Goal: Obtain resource: Obtain resource

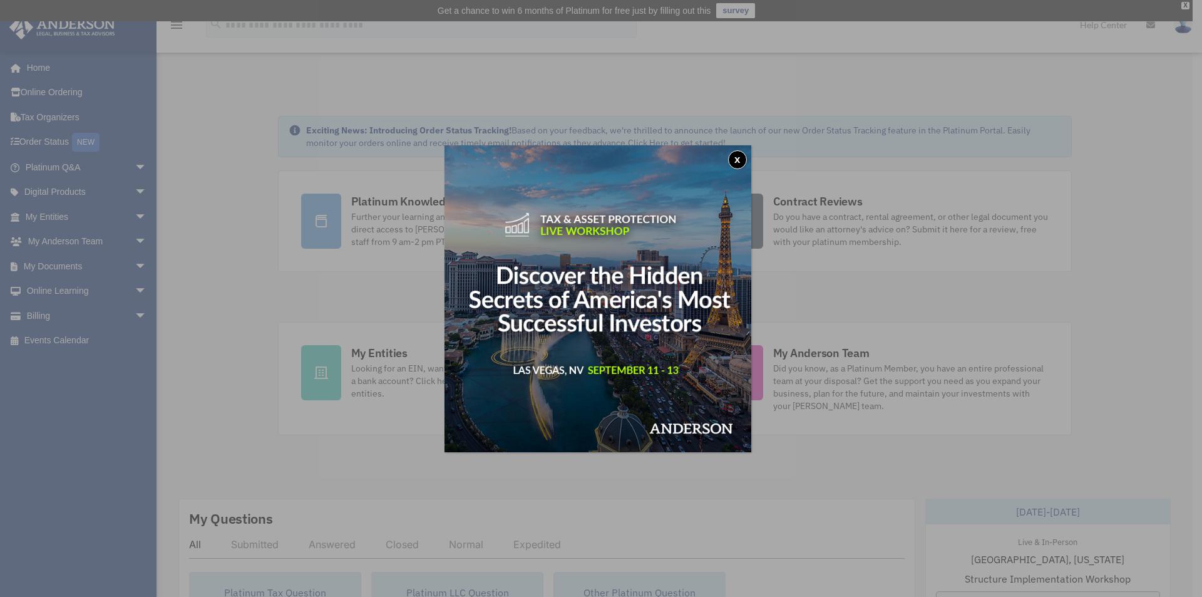
click at [740, 155] on button "x" at bounding box center [737, 159] width 19 height 19
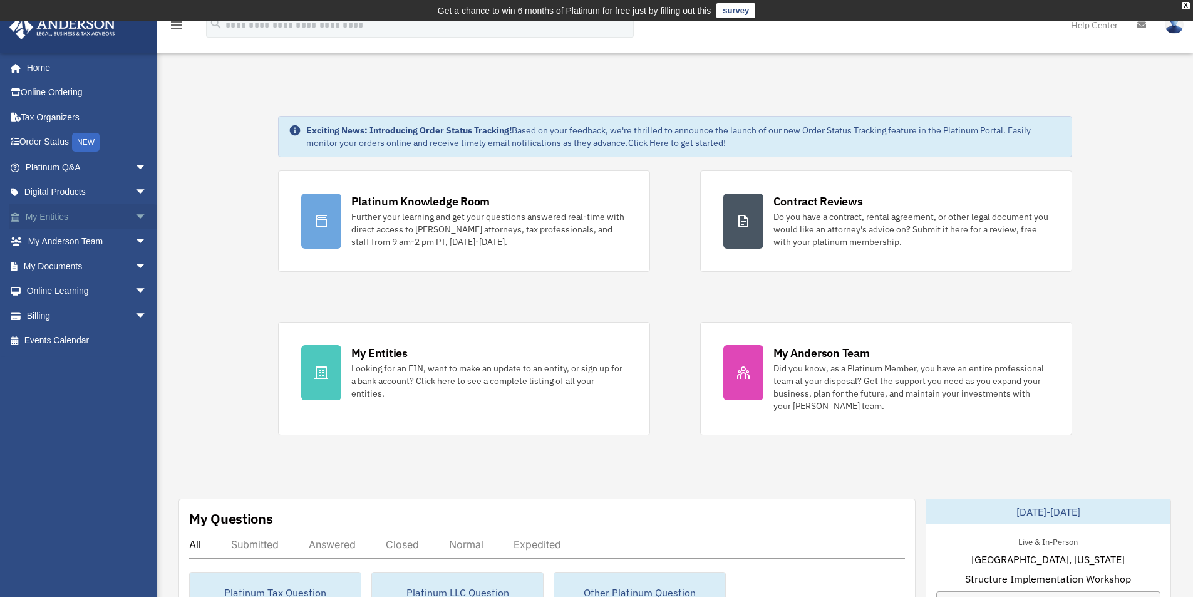
click at [70, 212] on link "My Entities arrow_drop_down" at bounding box center [87, 216] width 157 height 25
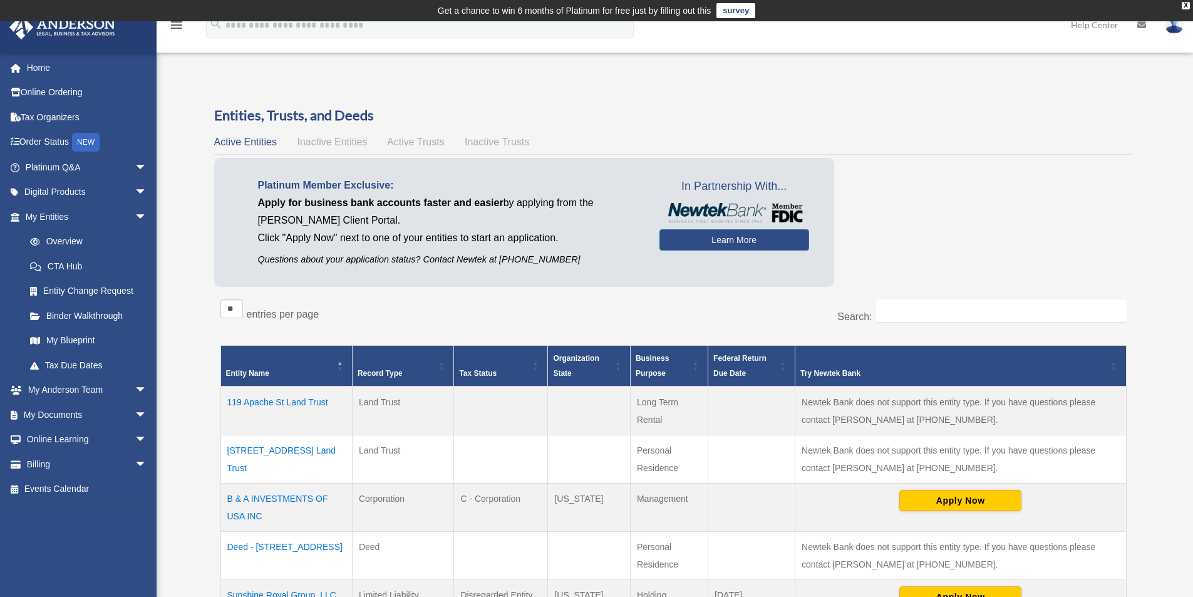
click at [305, 400] on td "119 Apache St Land Trust" at bounding box center [285, 410] width 131 height 49
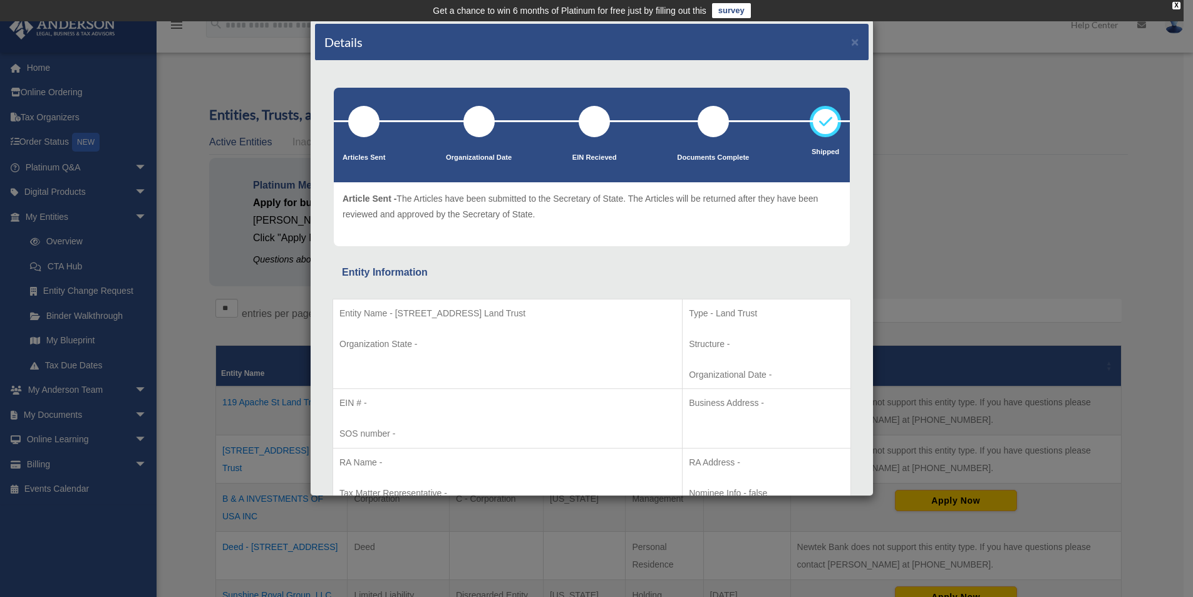
click at [1003, 140] on div "Details × Articles Sent Organizational Date" at bounding box center [596, 298] width 1193 height 597
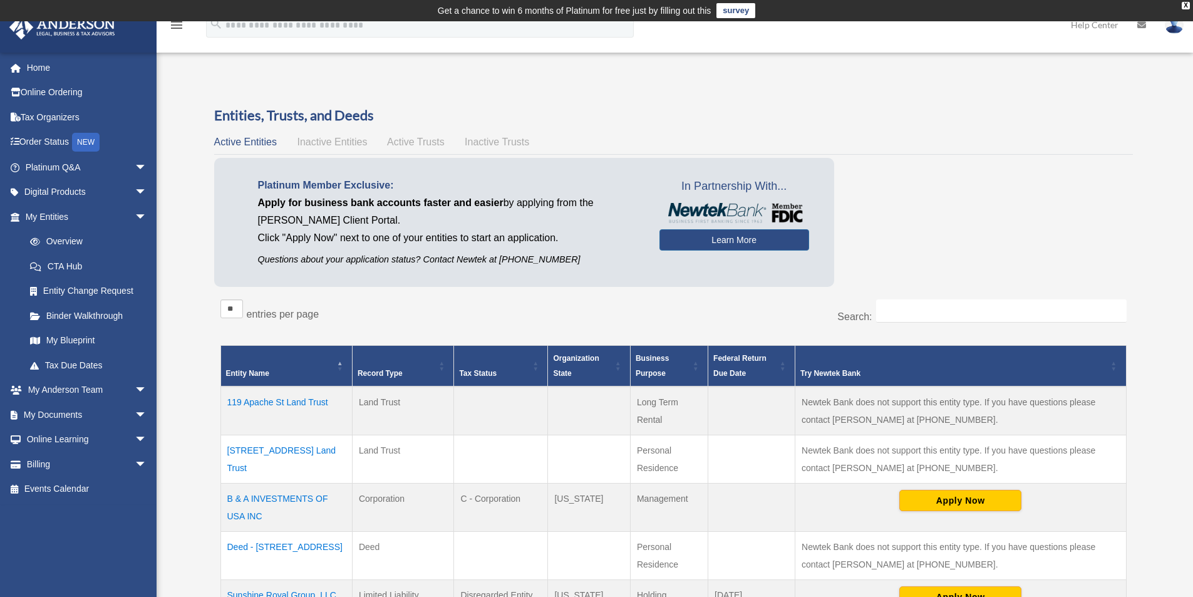
click at [274, 405] on td "119 Apache St Land Trust" at bounding box center [285, 410] width 131 height 49
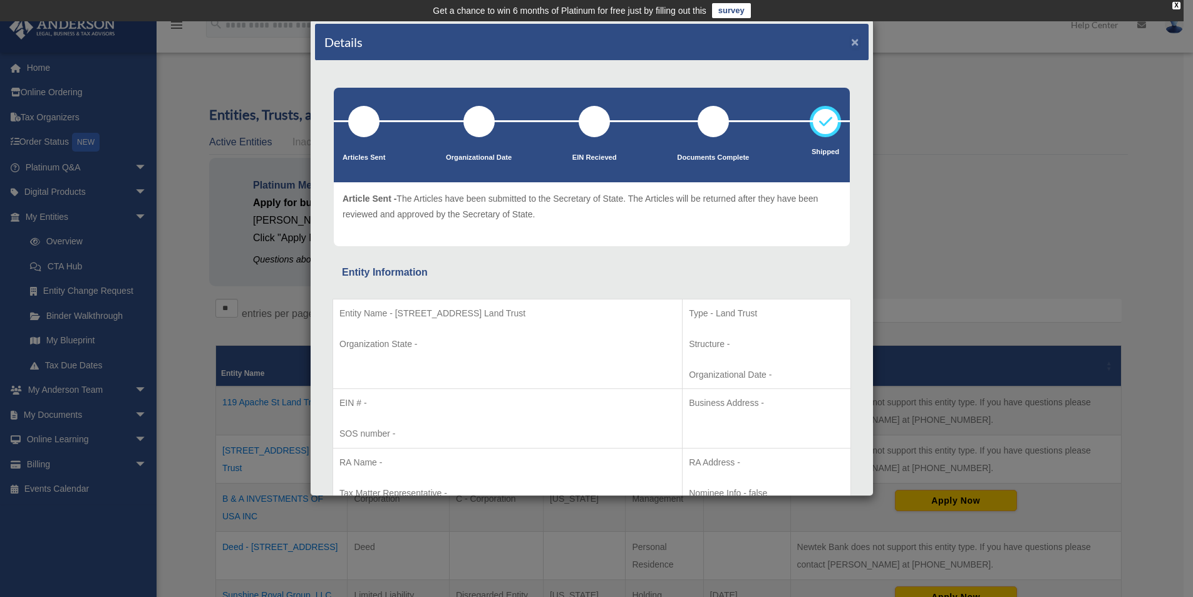
click at [851, 44] on button "×" at bounding box center [855, 41] width 8 height 13
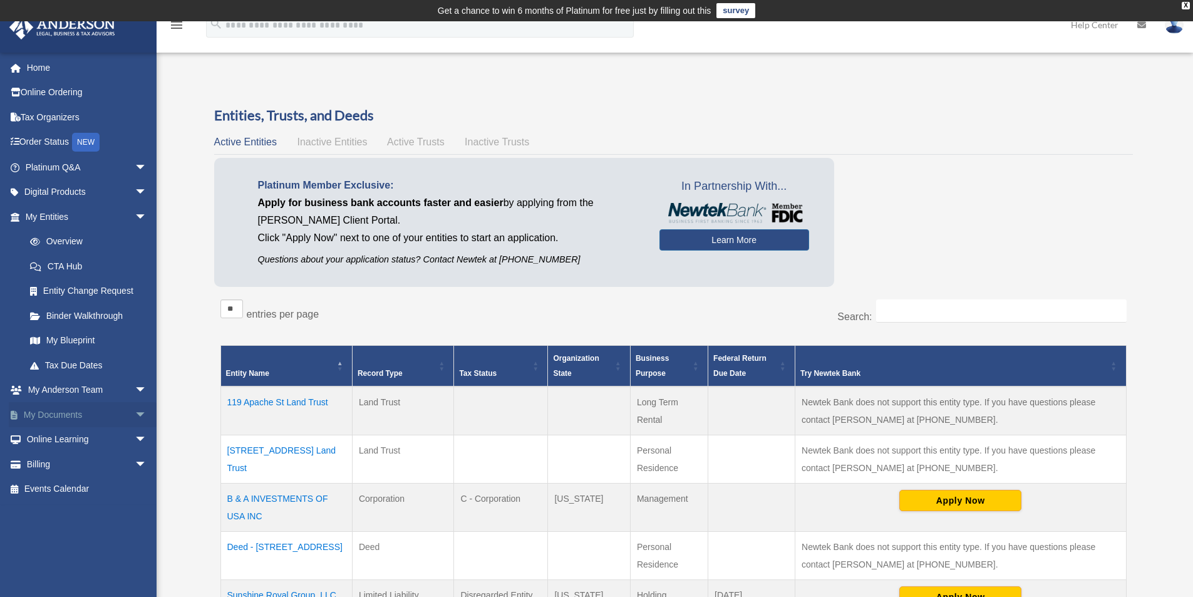
click at [114, 416] on link "My Documents arrow_drop_down" at bounding box center [87, 414] width 157 height 25
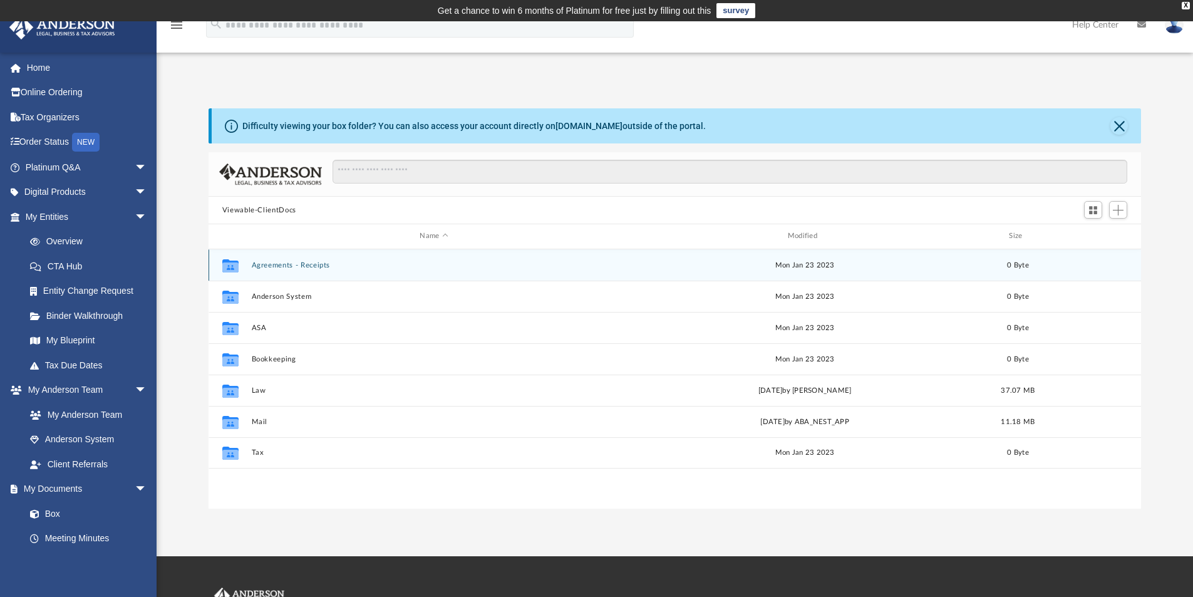
scroll to position [275, 923]
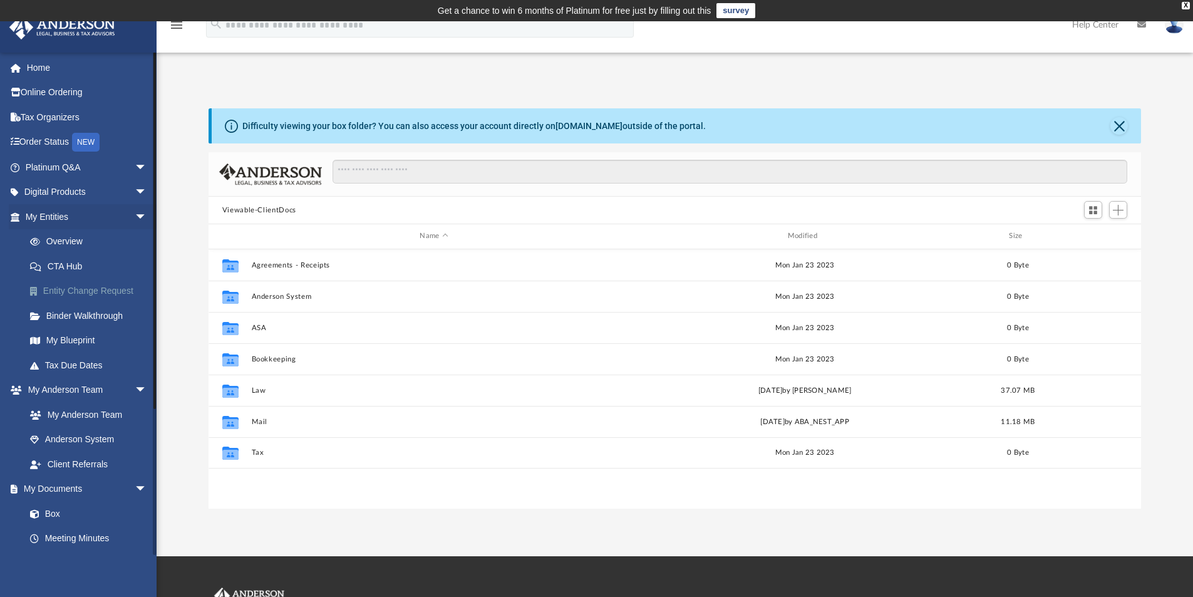
click at [66, 291] on link "Entity Change Request" at bounding box center [92, 291] width 148 height 25
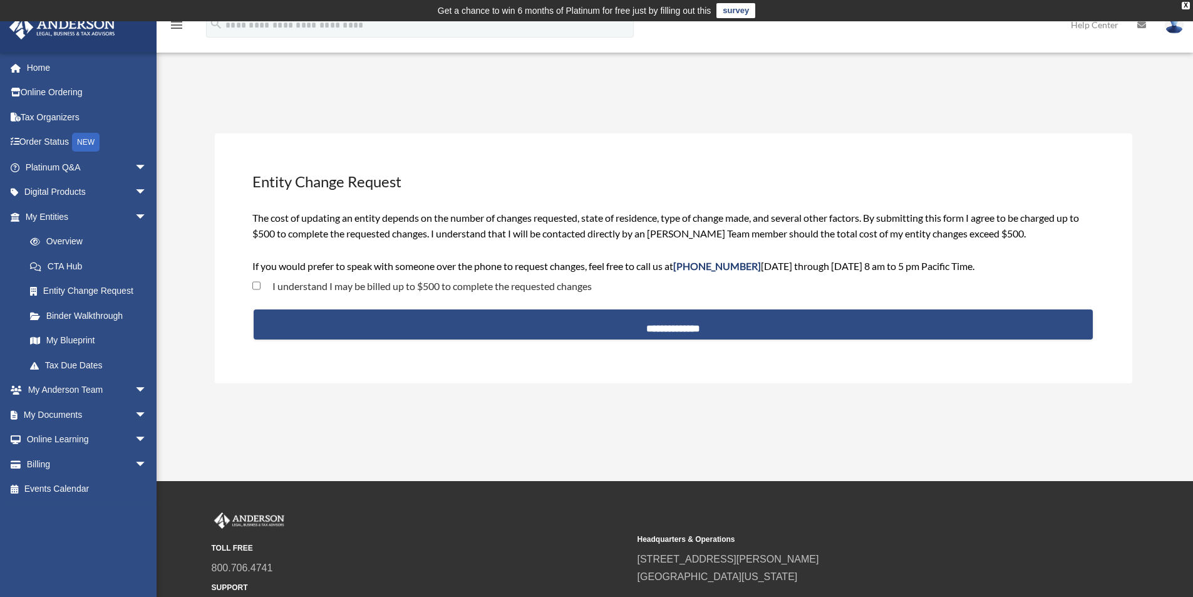
scroll to position [120, 0]
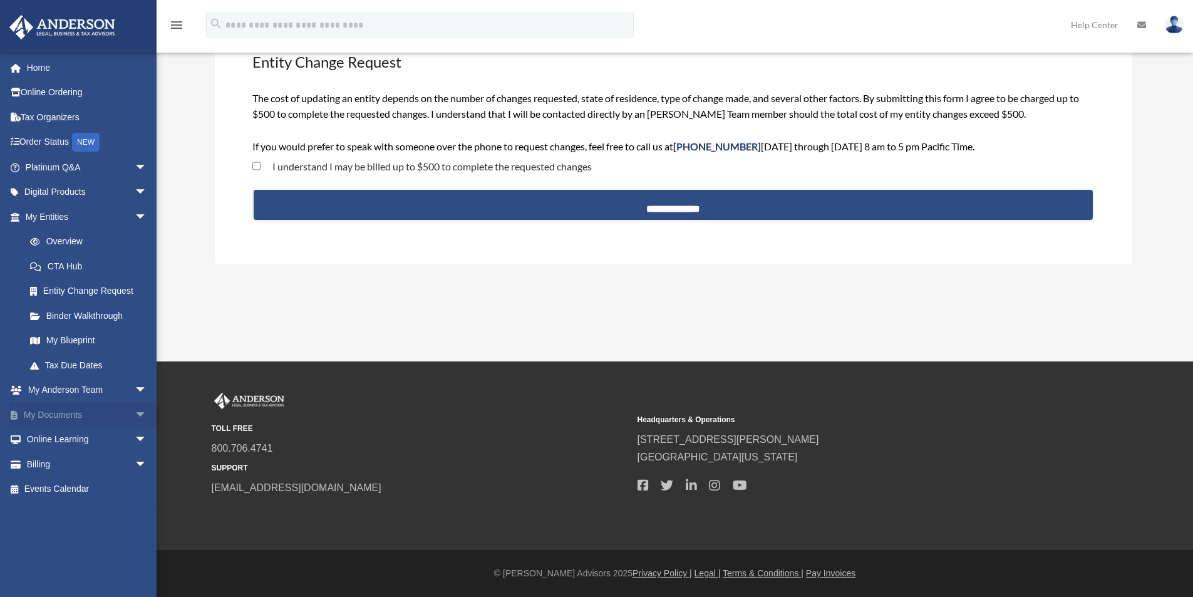
click at [61, 412] on link "My Documents arrow_drop_down" at bounding box center [87, 414] width 157 height 25
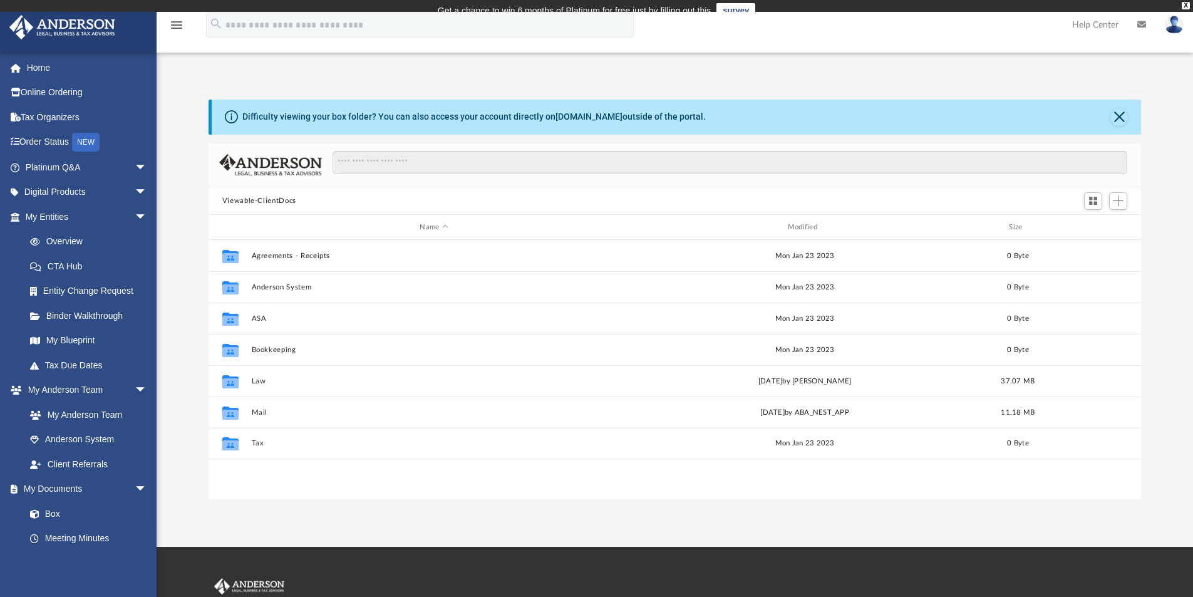
scroll to position [275, 923]
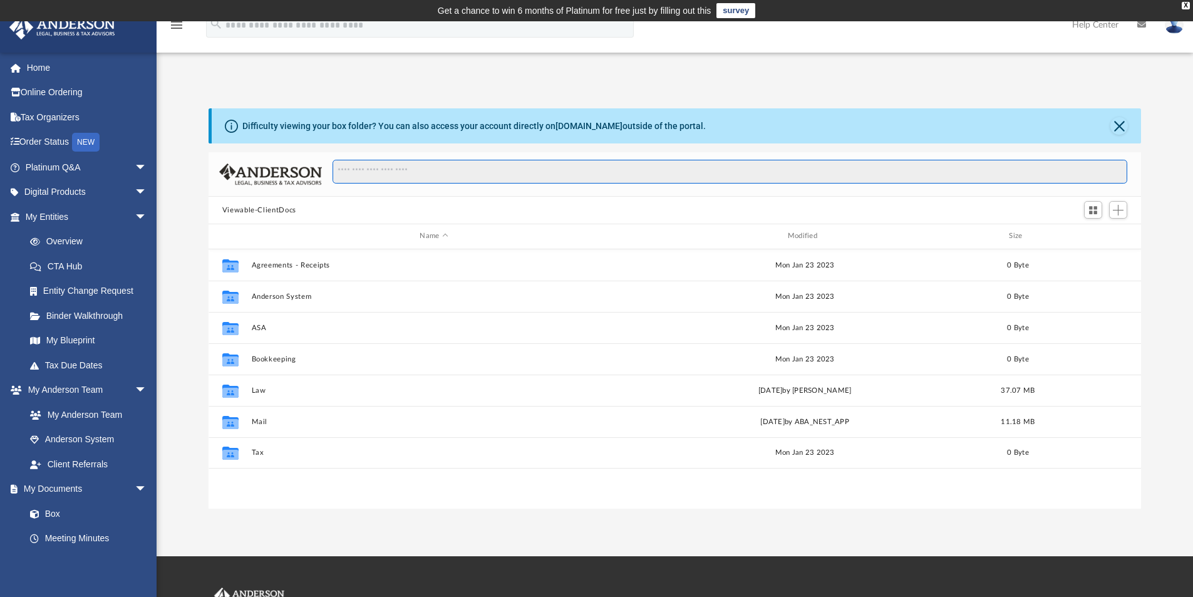
click at [384, 178] on input "Search files and folders" at bounding box center [729, 172] width 795 height 24
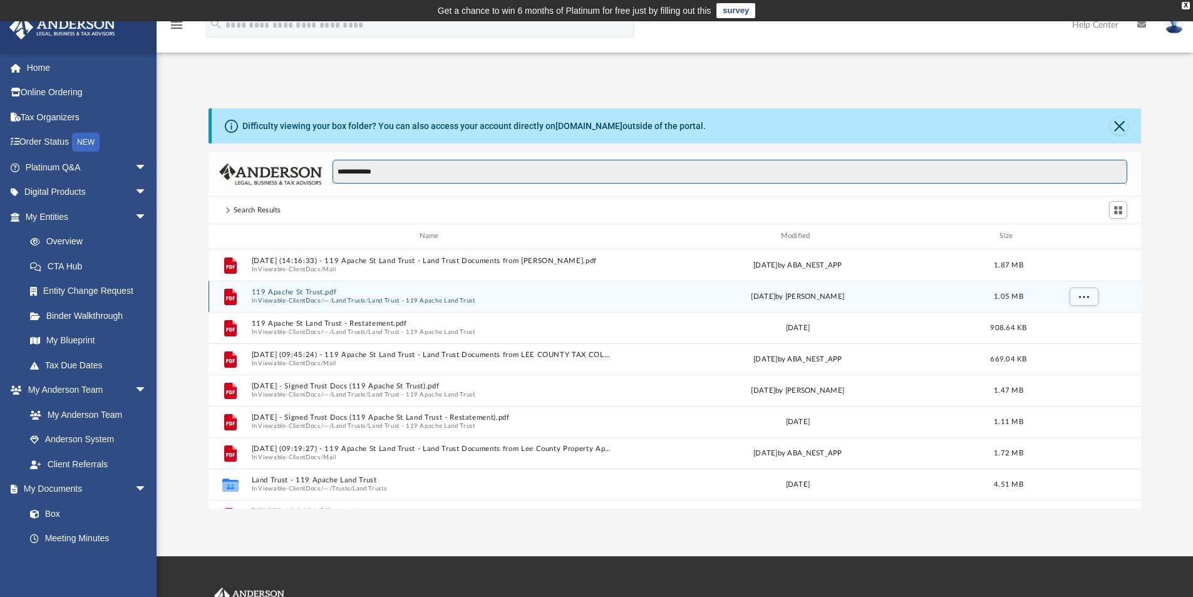
type input "**********"
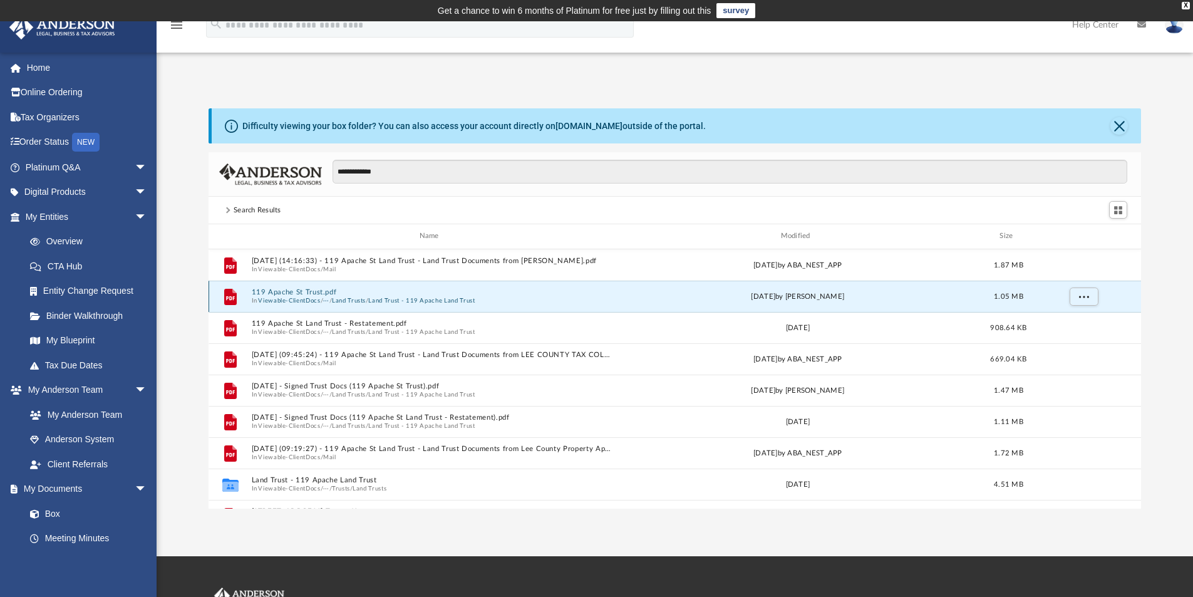
click at [291, 295] on button "119 Apache St Trust.pdf" at bounding box center [431, 292] width 361 height 8
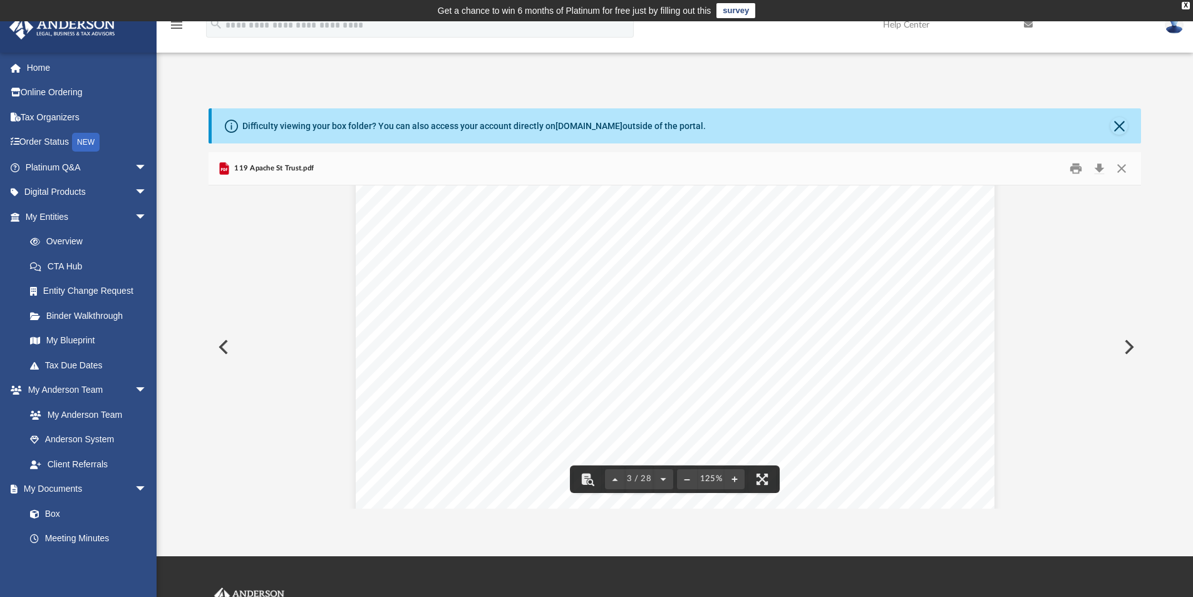
scroll to position [1816, 0]
drag, startPoint x: 718, startPoint y: 297, endPoint x: 593, endPoint y: 305, distance: 125.4
click at [596, 305] on span "SW Legacy Homes, LLC," at bounding box center [661, 300] width 130 height 13
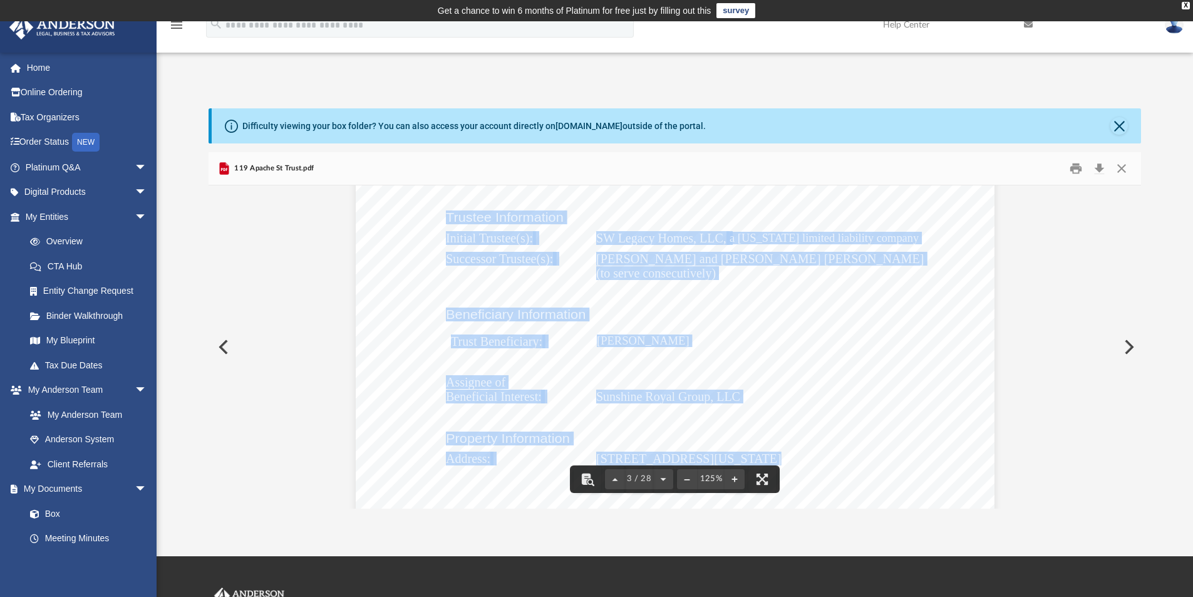
drag, startPoint x: 442, startPoint y: 211, endPoint x: 846, endPoint y: 451, distance: 470.0
click at [846, 451] on div "CONFIRMATION OF NAMES AND FIDUCIARIES FOR THE 119 APACHE ST TRUST Trust Informa…" at bounding box center [675, 419] width 639 height 826
drag, startPoint x: 679, startPoint y: 246, endPoint x: 630, endPoint y: 245, distance: 48.2
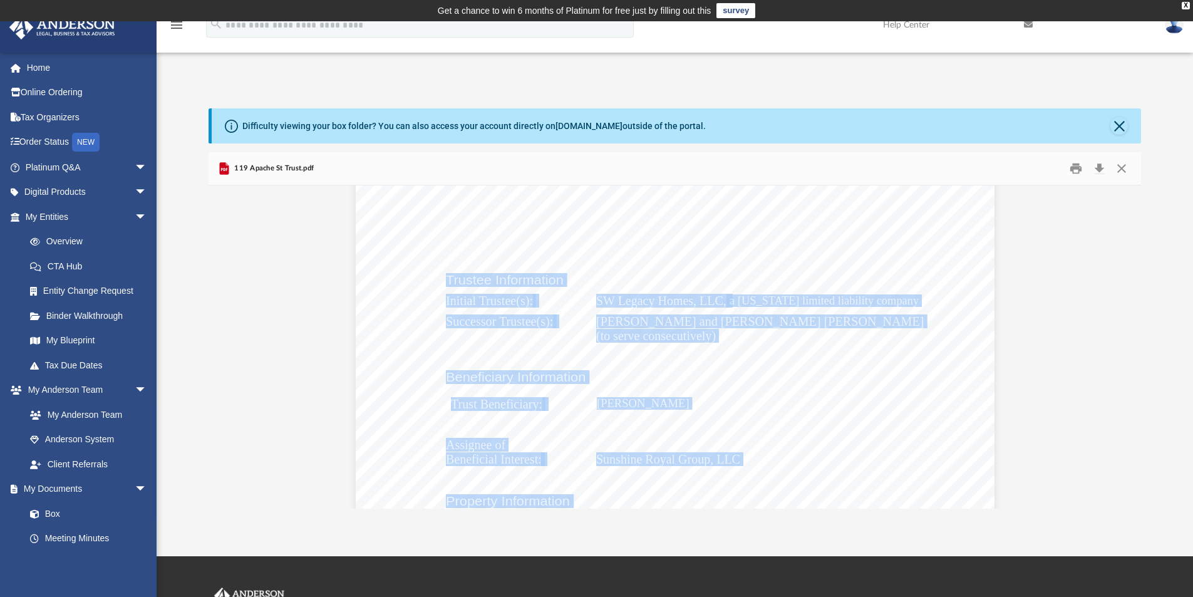
click at [367, 364] on div "CONFIRMATION OF NAMES AND FIDUCIARIES FOR THE 119 APACHE ST TRUST Trust Informa…" at bounding box center [675, 481] width 639 height 826
click at [855, 354] on div "CONFIRMATION OF NAMES AND FIDUCIARIES FOR THE 119 APACHE ST TRUST Trust Informa…" at bounding box center [675, 481] width 639 height 826
click at [807, 352] on div "CONFIRMATION OF NAMES AND FIDUCIARIES FOR THE 119 APACHE ST TRUST Trust Informa…" at bounding box center [675, 481] width 639 height 826
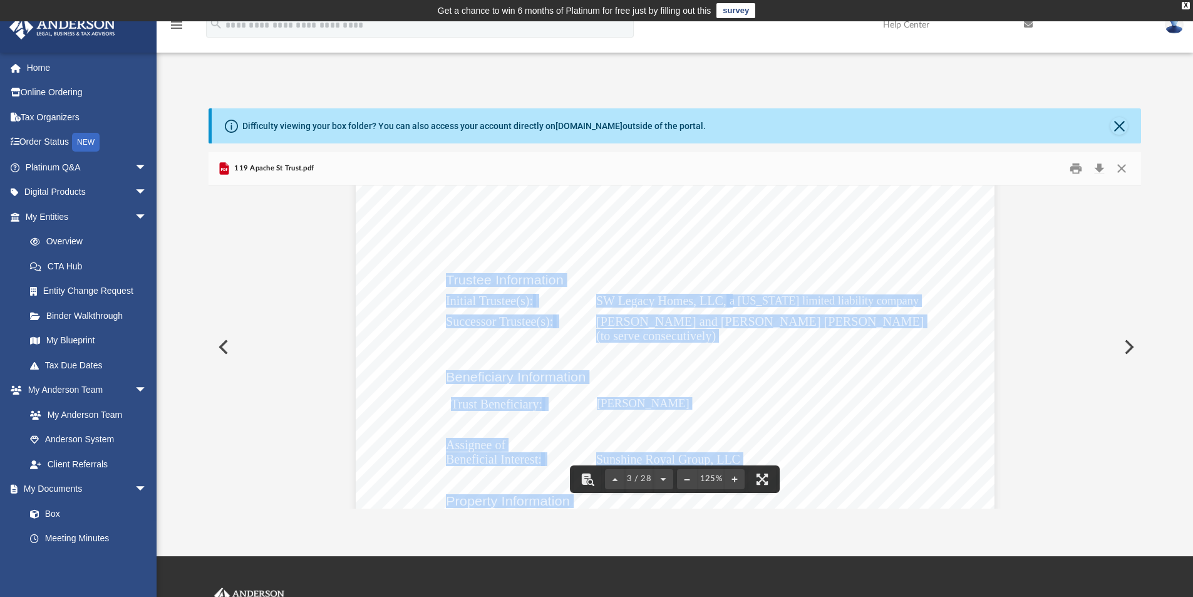
drag, startPoint x: 1023, startPoint y: 263, endPoint x: 830, endPoint y: 259, distance: 193.5
click at [763, 401] on div "CONFIRMATION OF NAMES AND FIDUCIARIES FOR THE 119 APACHE ST TRUST Trust Informa…" at bounding box center [675, 481] width 639 height 826
click at [848, 450] on div "CONFIRMATION OF NAMES AND FIDUCIARIES FOR THE 119 APACHE ST TRUST Trust Informa…" at bounding box center [675, 481] width 639 height 826
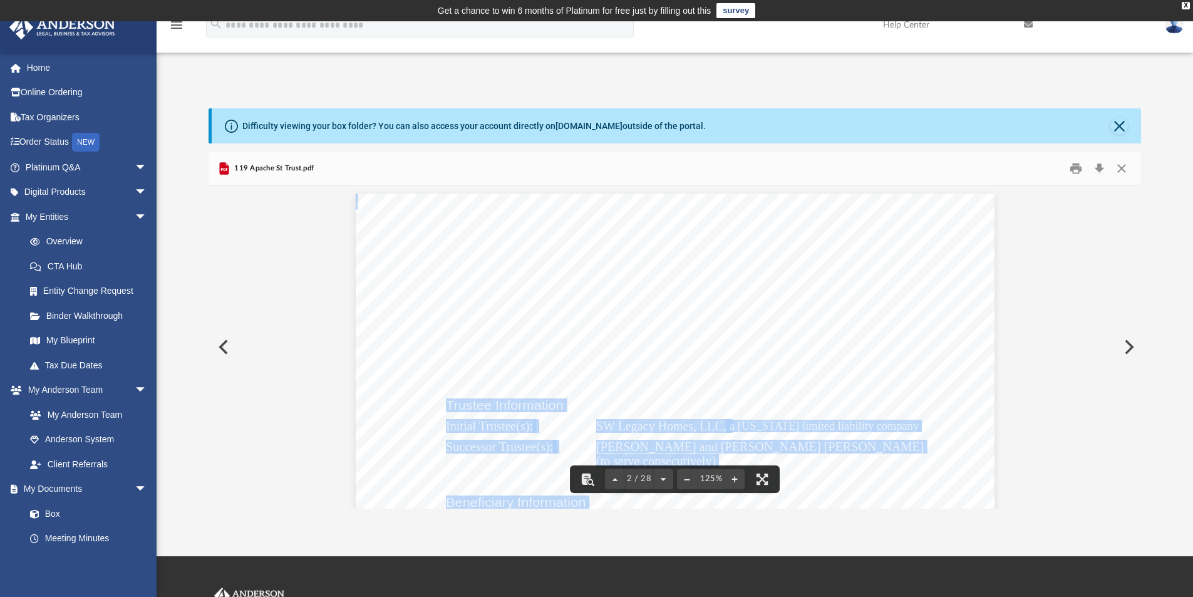
scroll to position [1753, 0]
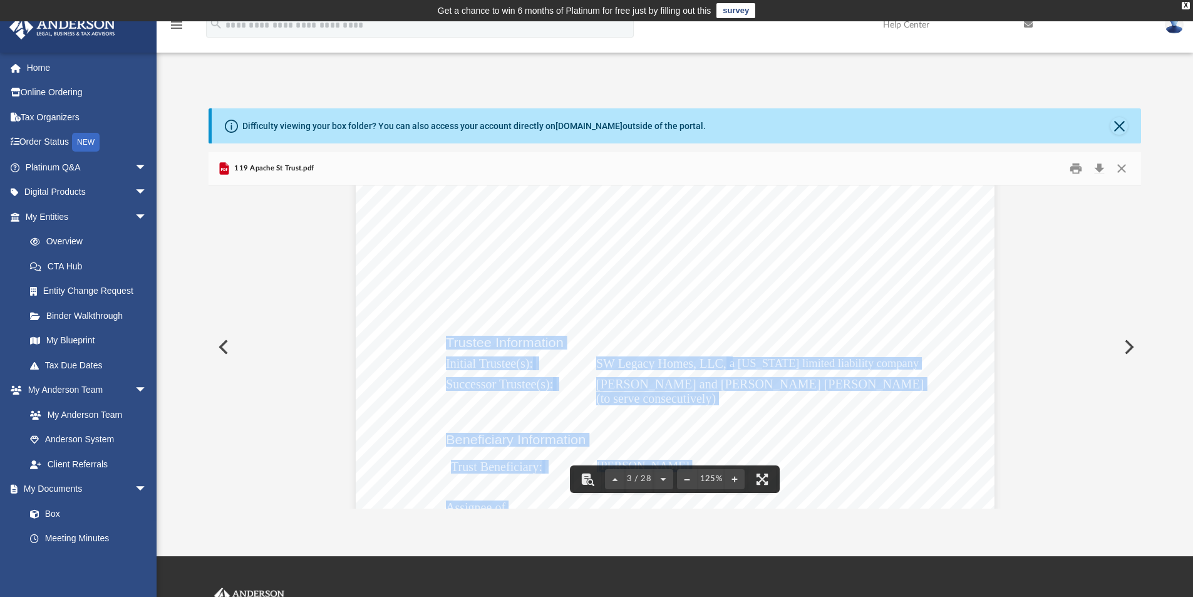
click at [480, 250] on div "CONFIRMATION OF NAMES AND FIDUCIARIES FOR THE 119 APACHE ST TRUST Trust Informa…" at bounding box center [675, 544] width 639 height 826
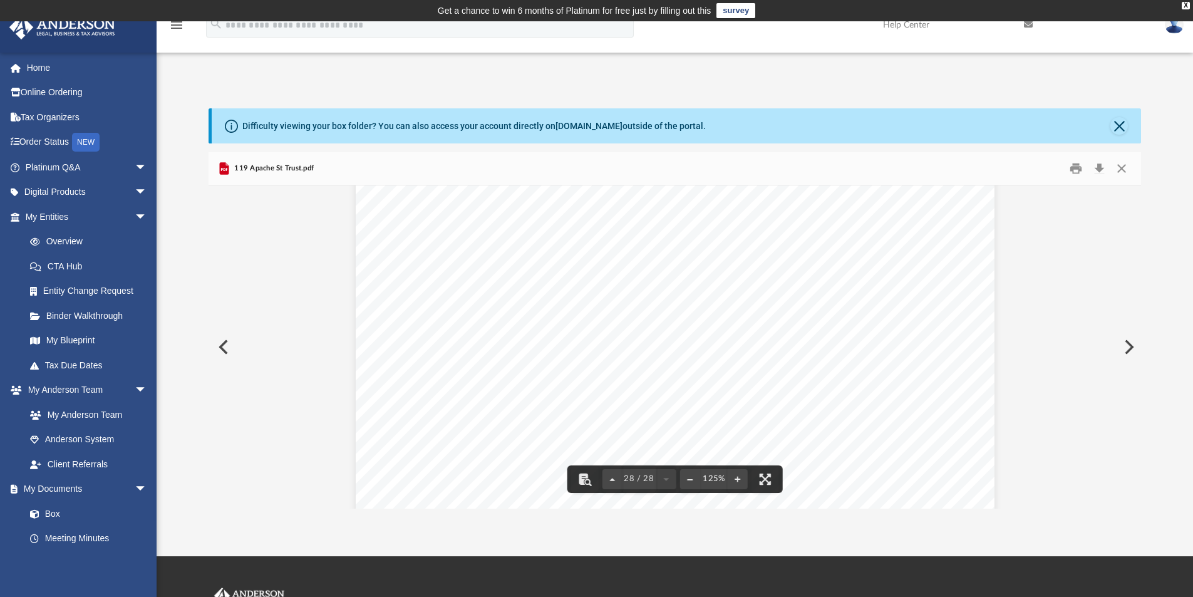
scroll to position [23342, 0]
drag, startPoint x: 511, startPoint y: 217, endPoint x: 627, endPoint y: 223, distance: 116.0
click at [768, 277] on div "Acknowledgement Trustee, by his/her signature below accepts the foregoing assig…" at bounding box center [675, 493] width 639 height 826
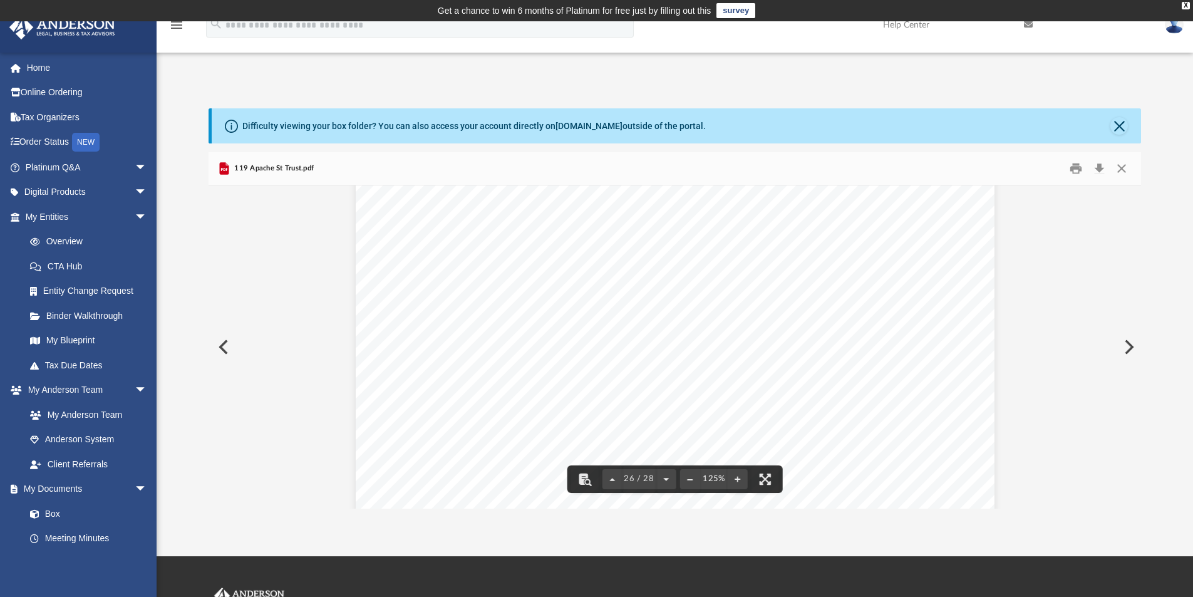
click at [967, 351] on div "119 Apache St Trust Page 9 of 14 28. THIRD PARTY DEALINGS WITH TRUSTEE. No pers…" at bounding box center [675, 509] width 639 height 826
click at [821, 334] on span "PRIVACY. The Trustee shall not copy or show this Trust to any individual or ent…" at bounding box center [700, 329] width 435 height 11
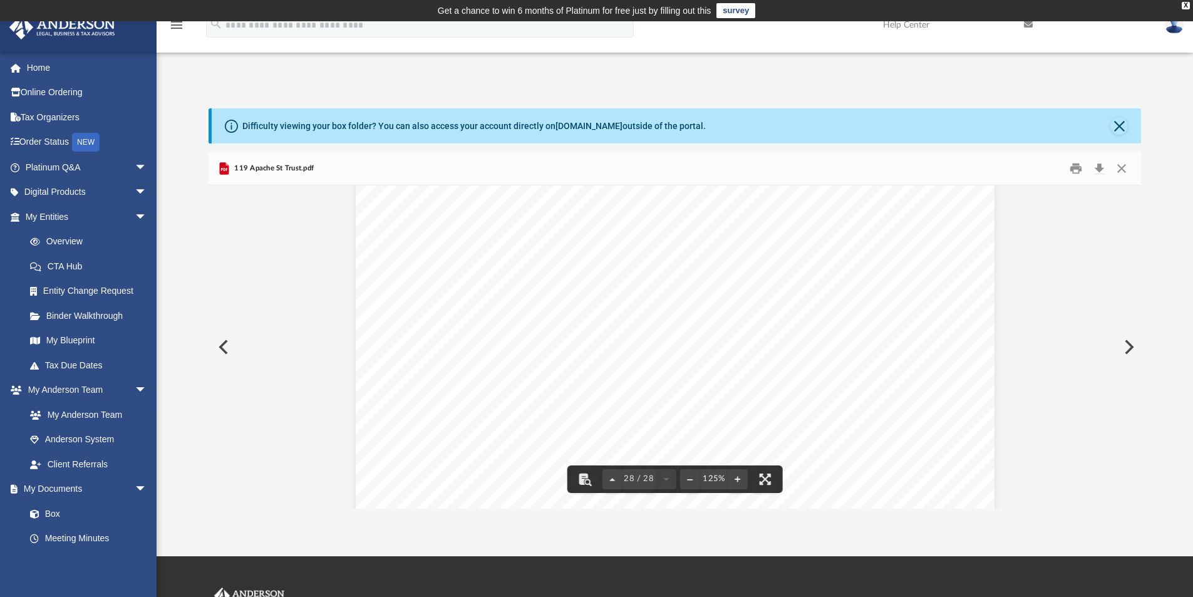
scroll to position [23342, 0]
click at [1119, 88] on div "**********" at bounding box center [675, 295] width 1036 height 426
